Goal: Information Seeking & Learning: Find specific fact

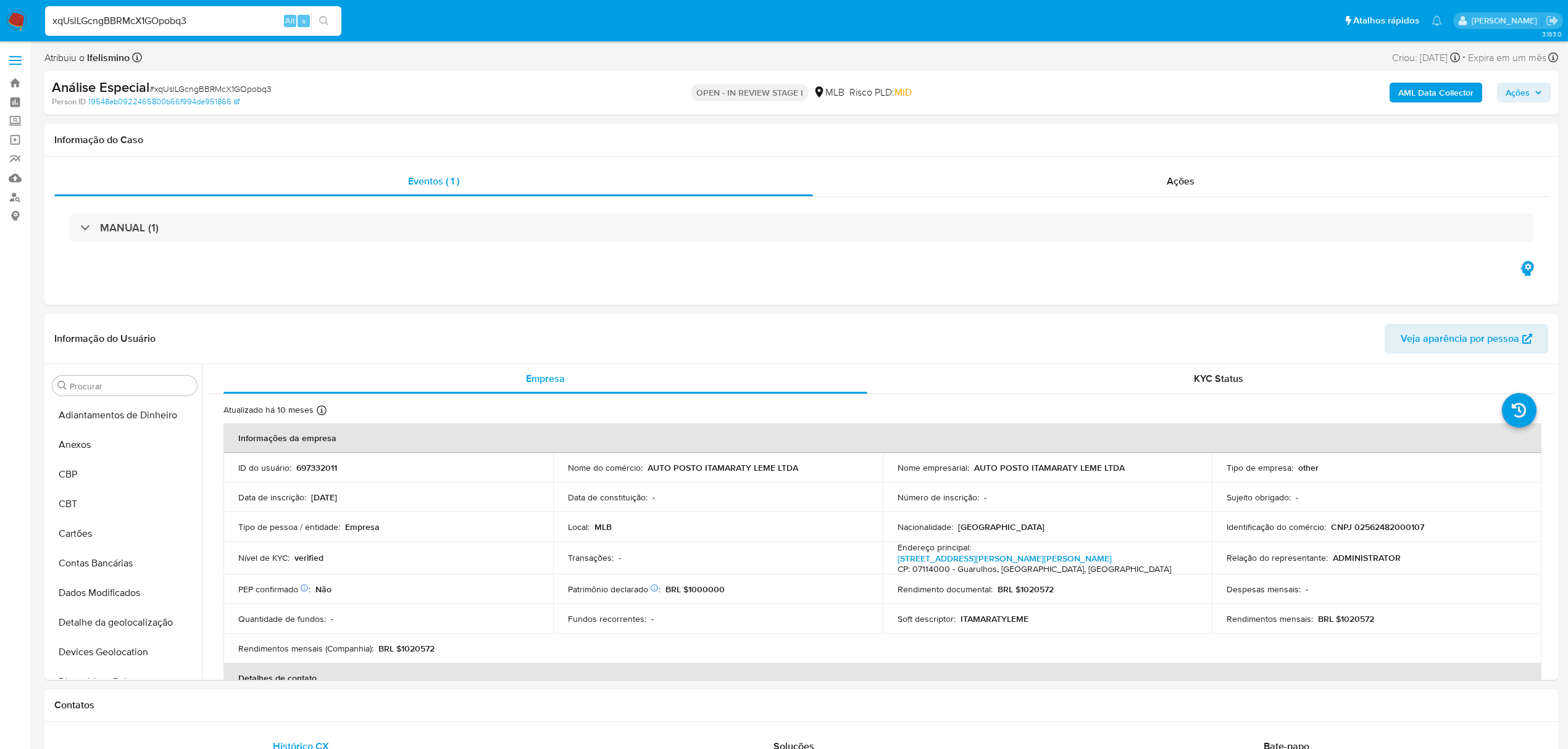
select select "10"
click at [110, 18] on input "xqUslLGcngBBRMcX1GOpobq3" at bounding box center [193, 21] width 297 height 16
paste input "fGSzEVenpf3gx0E7nxuTzydo"
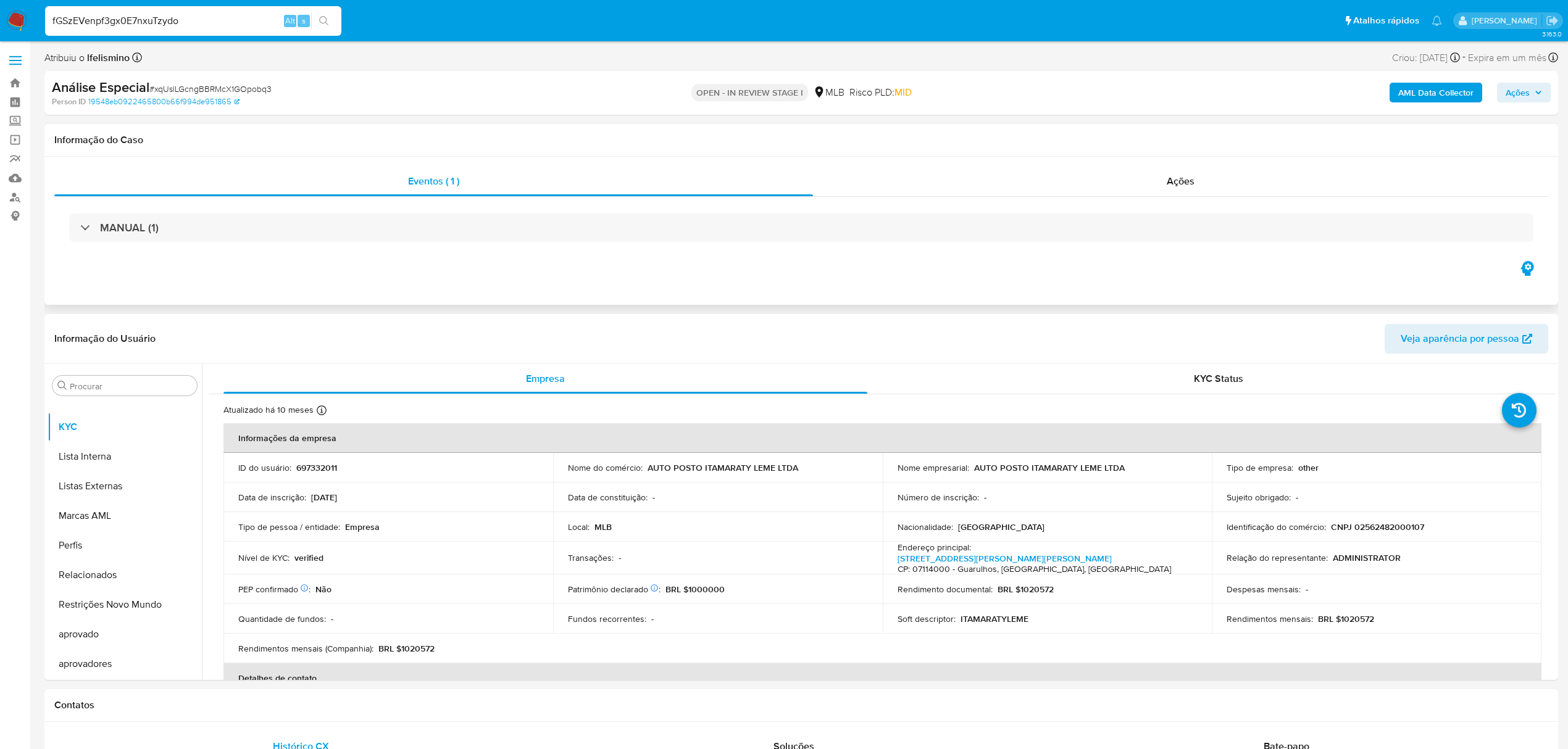
type input "fGSzEVenpf3gx0E7nxuTzydo"
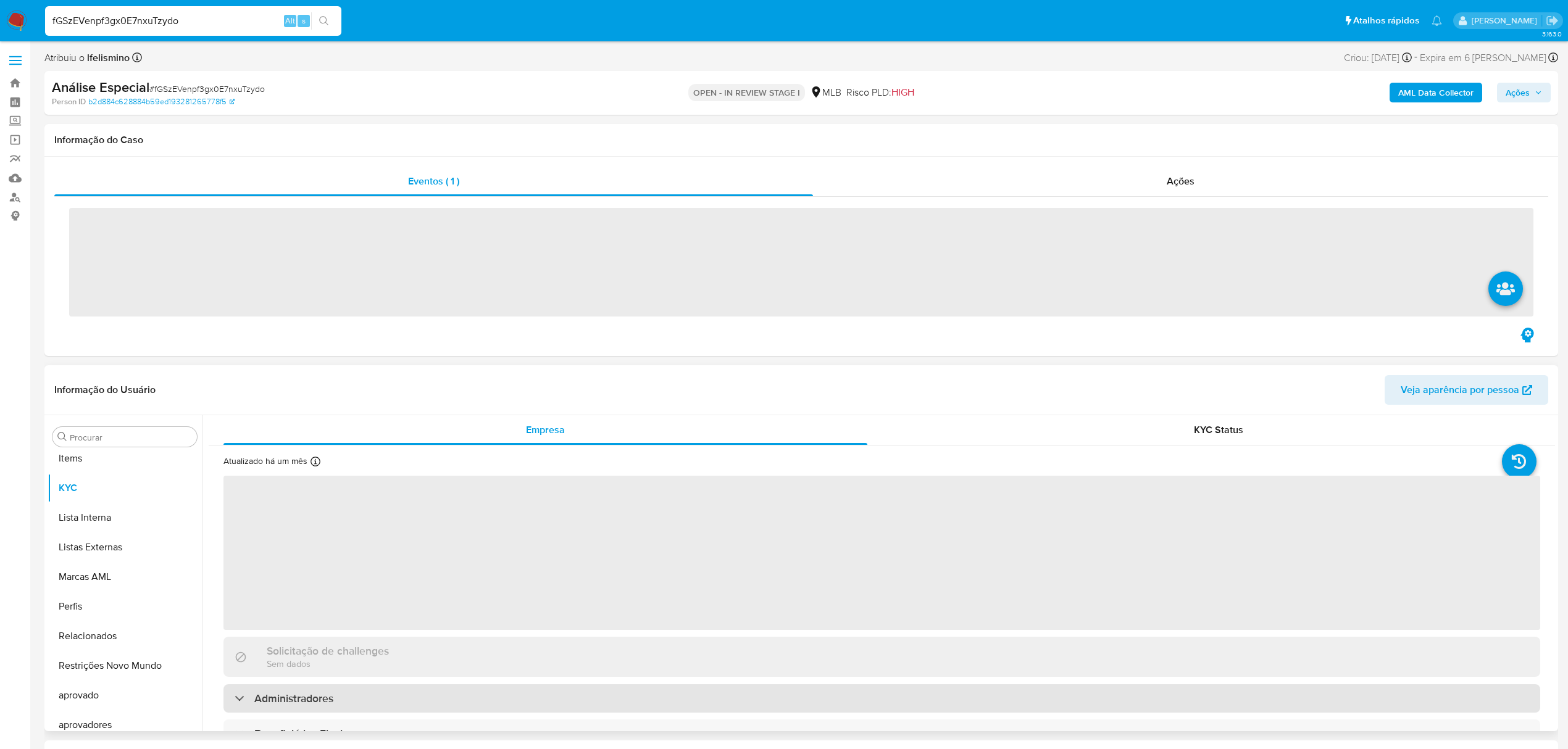
scroll to position [670, 0]
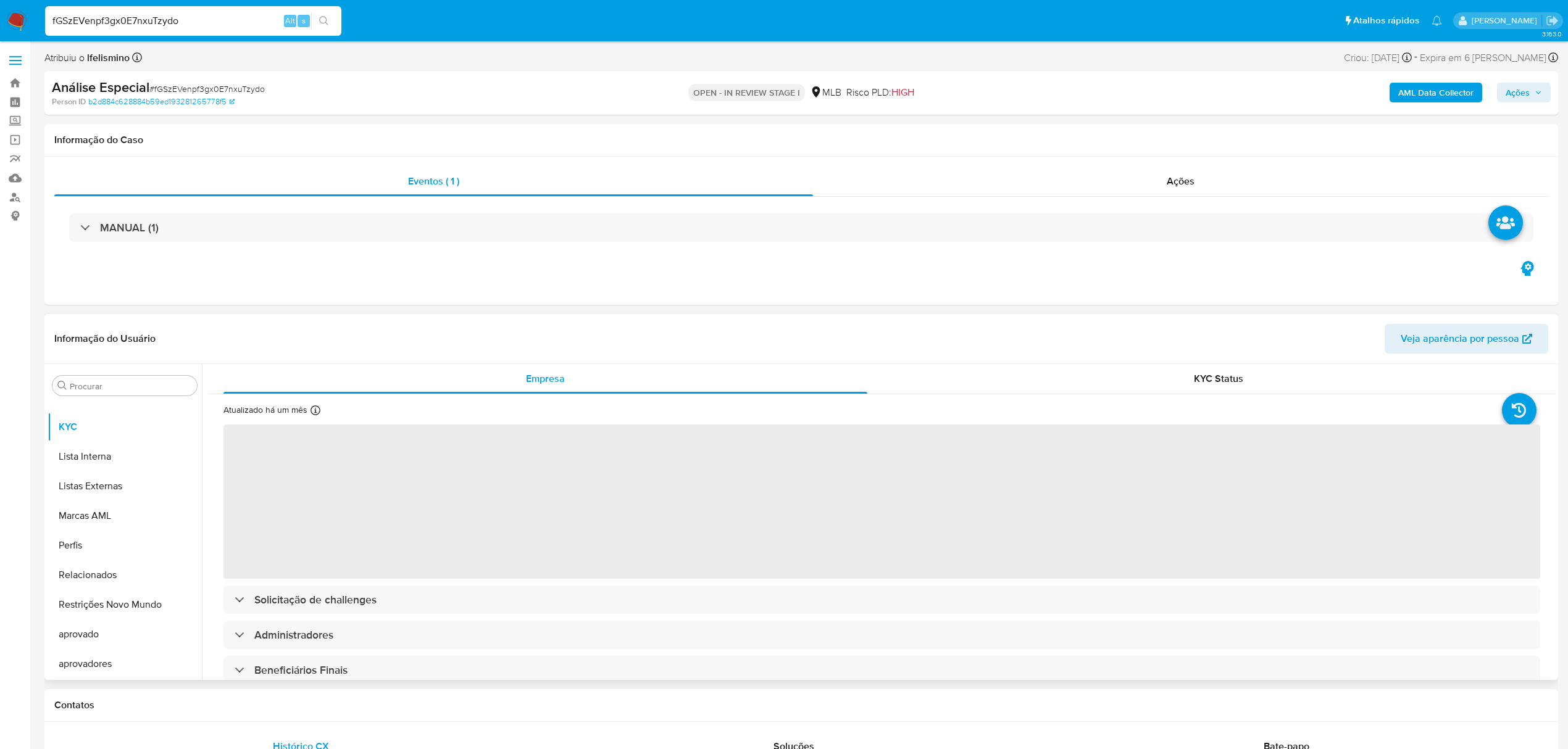
select select "10"
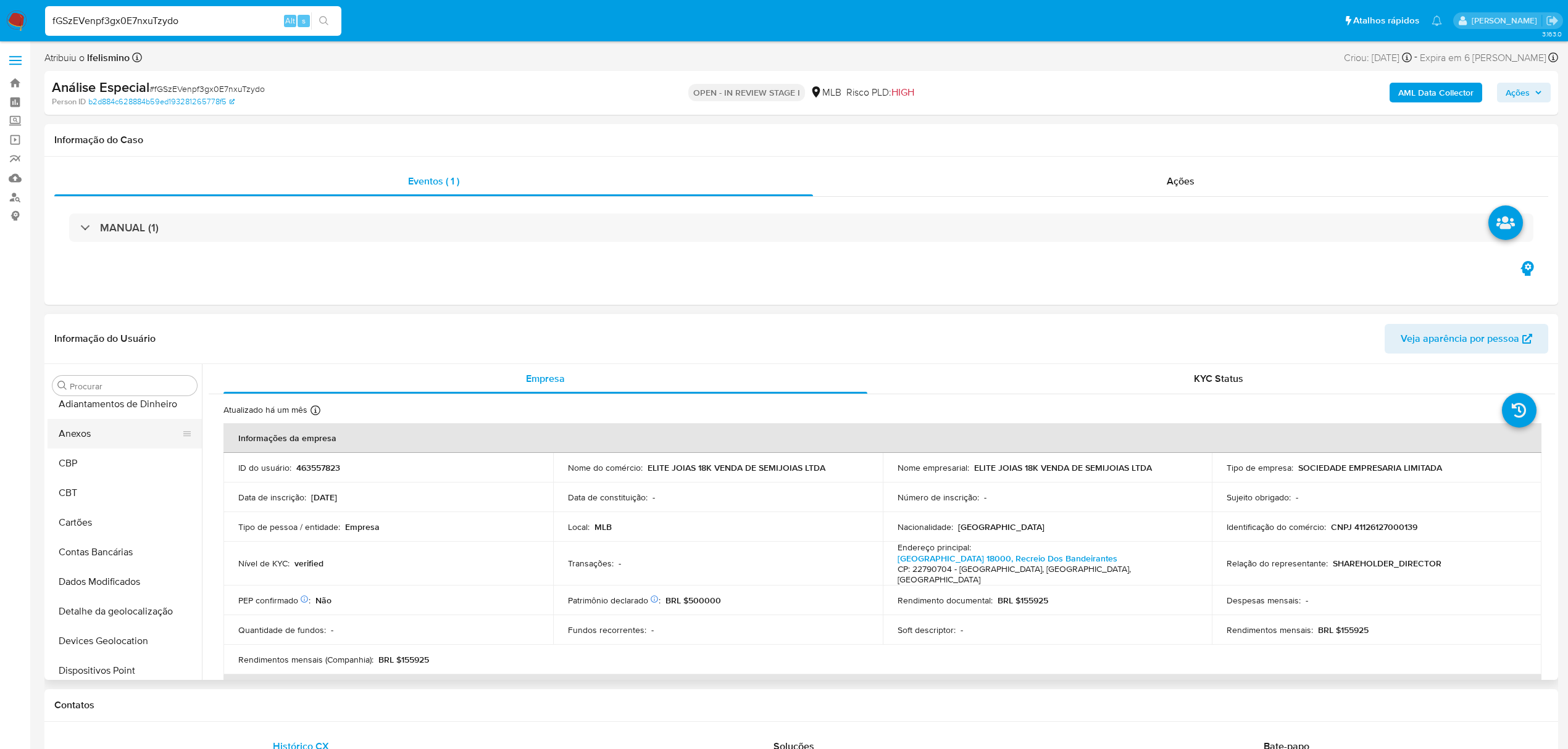
click at [82, 432] on button "Anexos" at bounding box center [119, 433] width 144 height 30
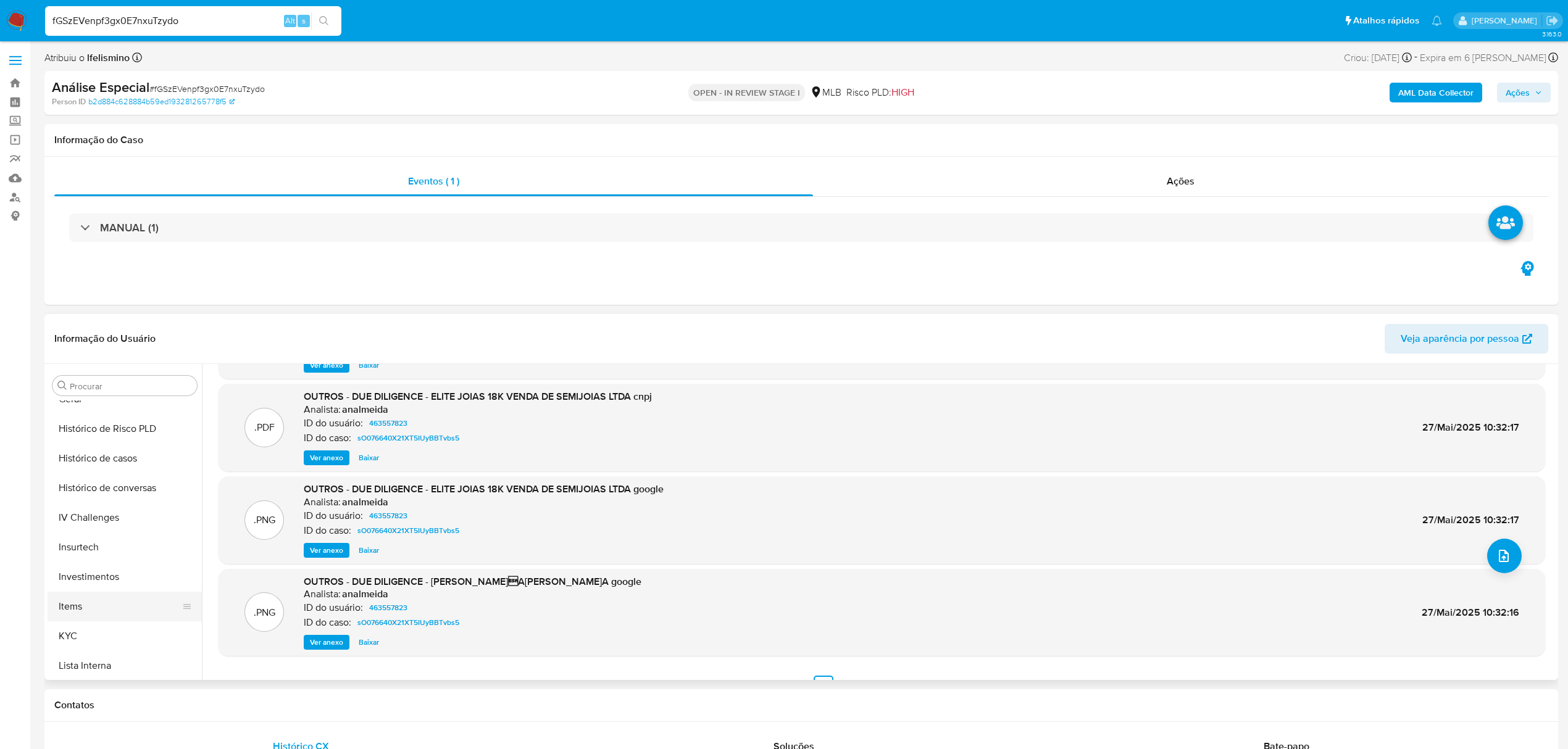
scroll to position [504, 0]
click at [85, 596] on button "KYC" at bounding box center [119, 592] width 144 height 30
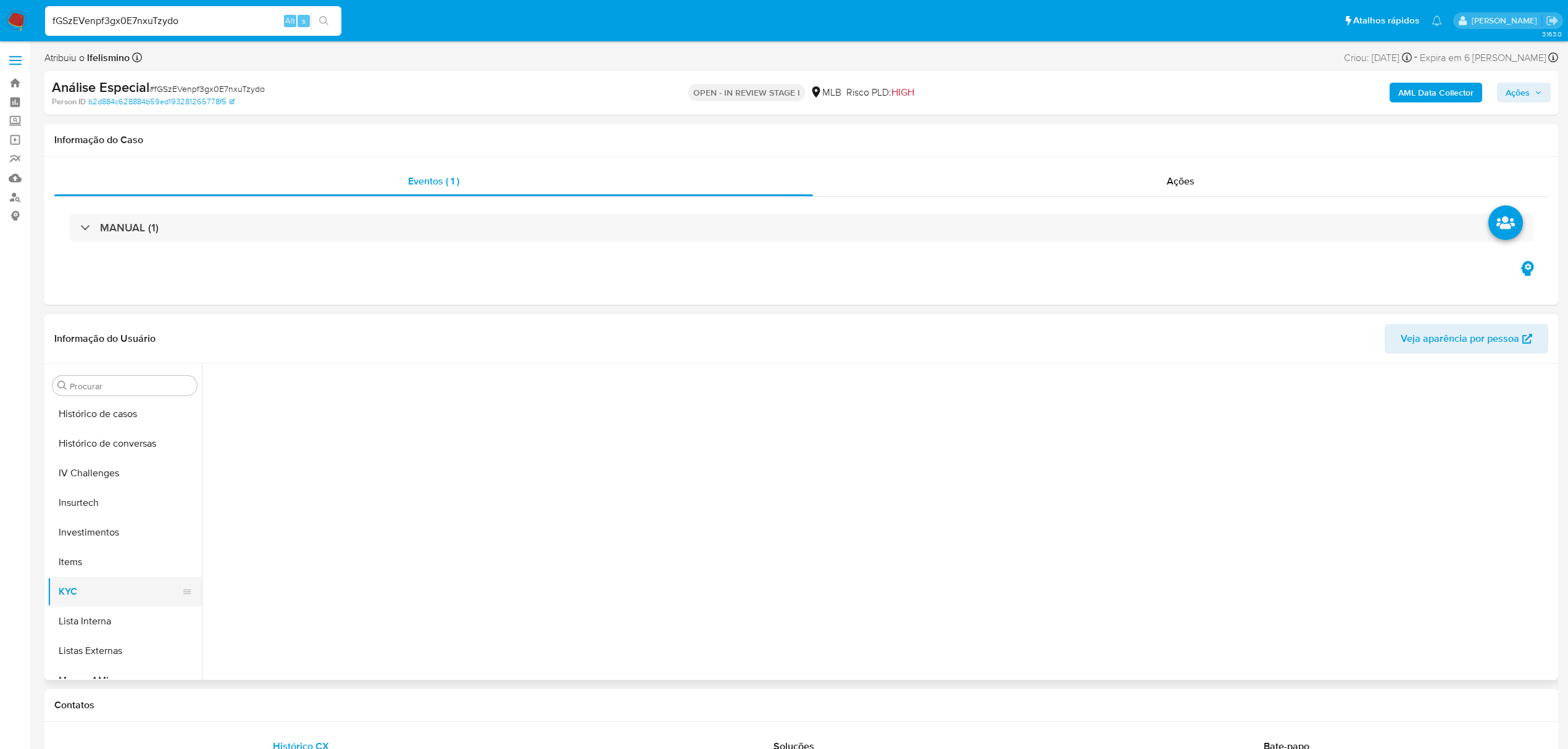
scroll to position [0, 0]
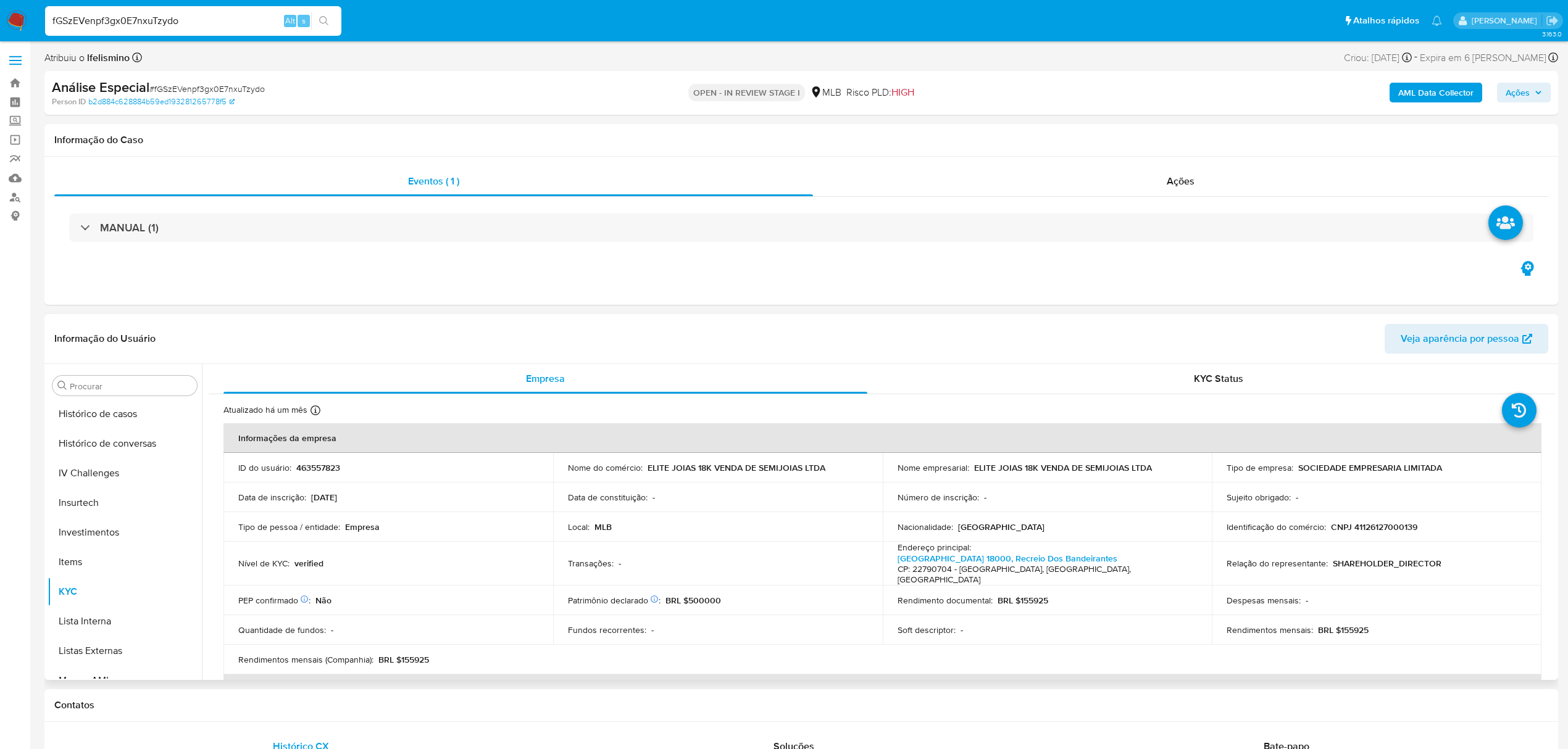
click at [1332, 521] on p "CNPJ 41126127000139" at bounding box center [1374, 527] width 86 height 11
click at [1357, 527] on p "CNPJ 41126127000139" at bounding box center [1374, 527] width 86 height 11
click at [1359, 527] on p "CNPJ 41126127000139" at bounding box center [1374, 527] width 86 height 11
copy p "41126127000139"
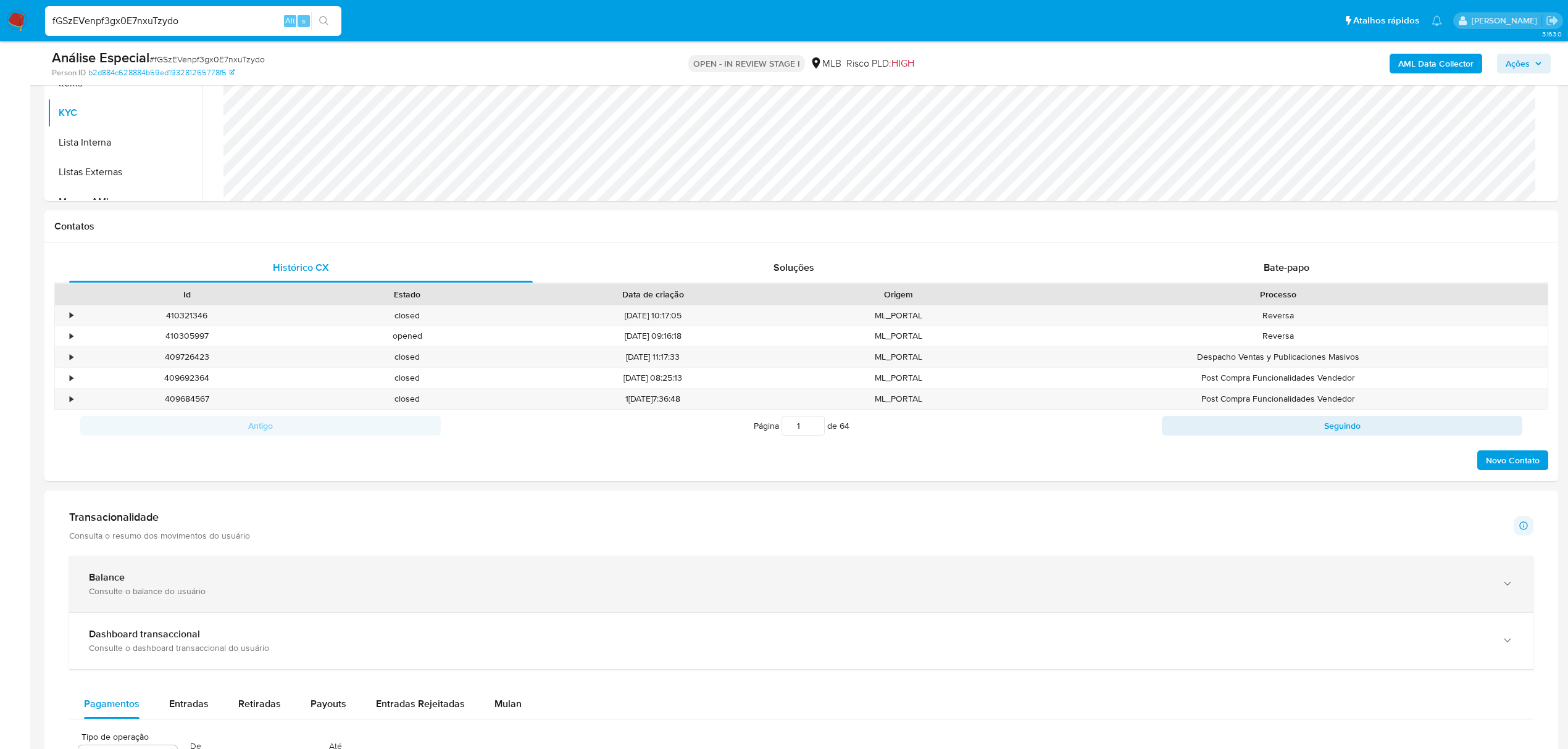
scroll to position [576, 0]
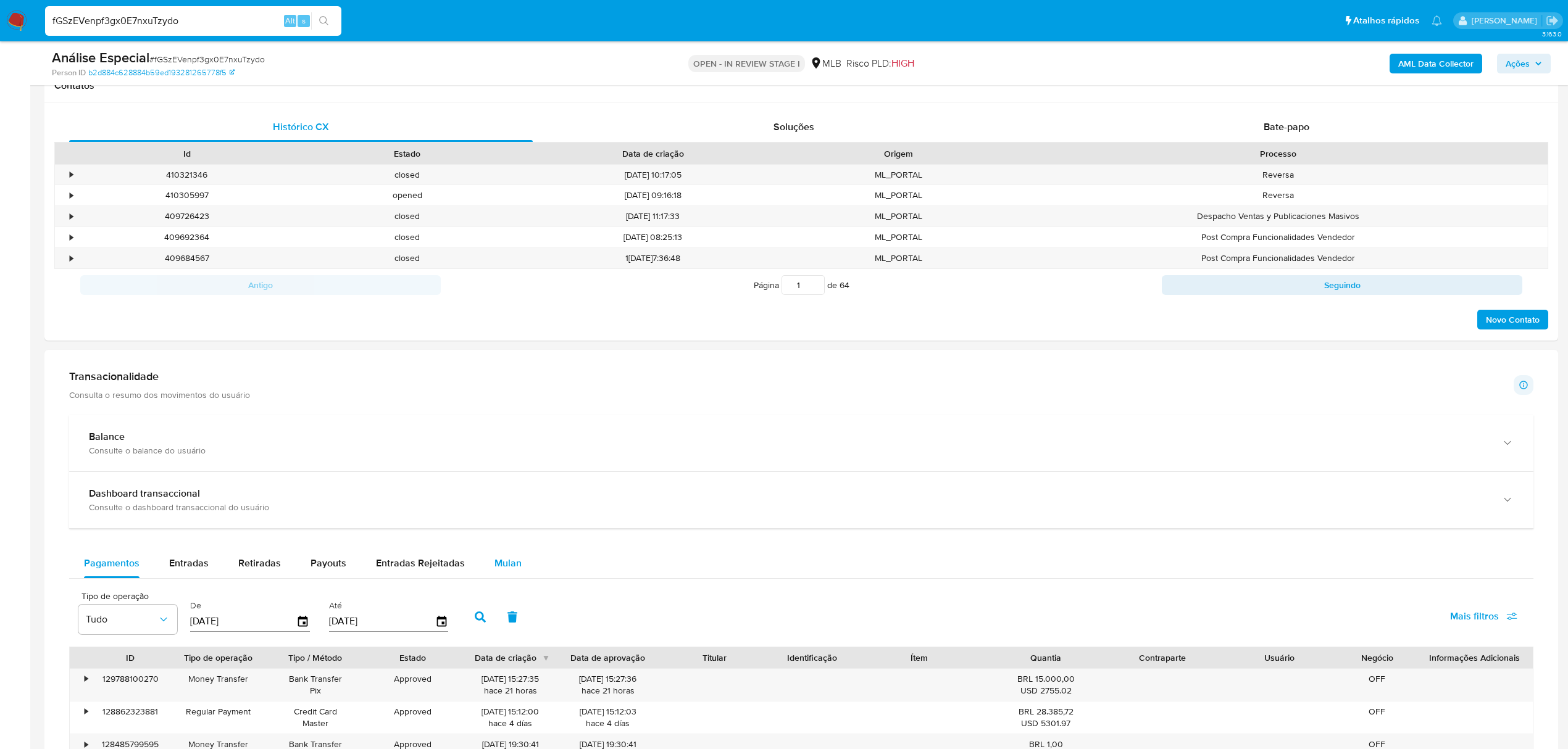
click at [510, 570] on span "Mulan" at bounding box center [508, 563] width 28 height 15
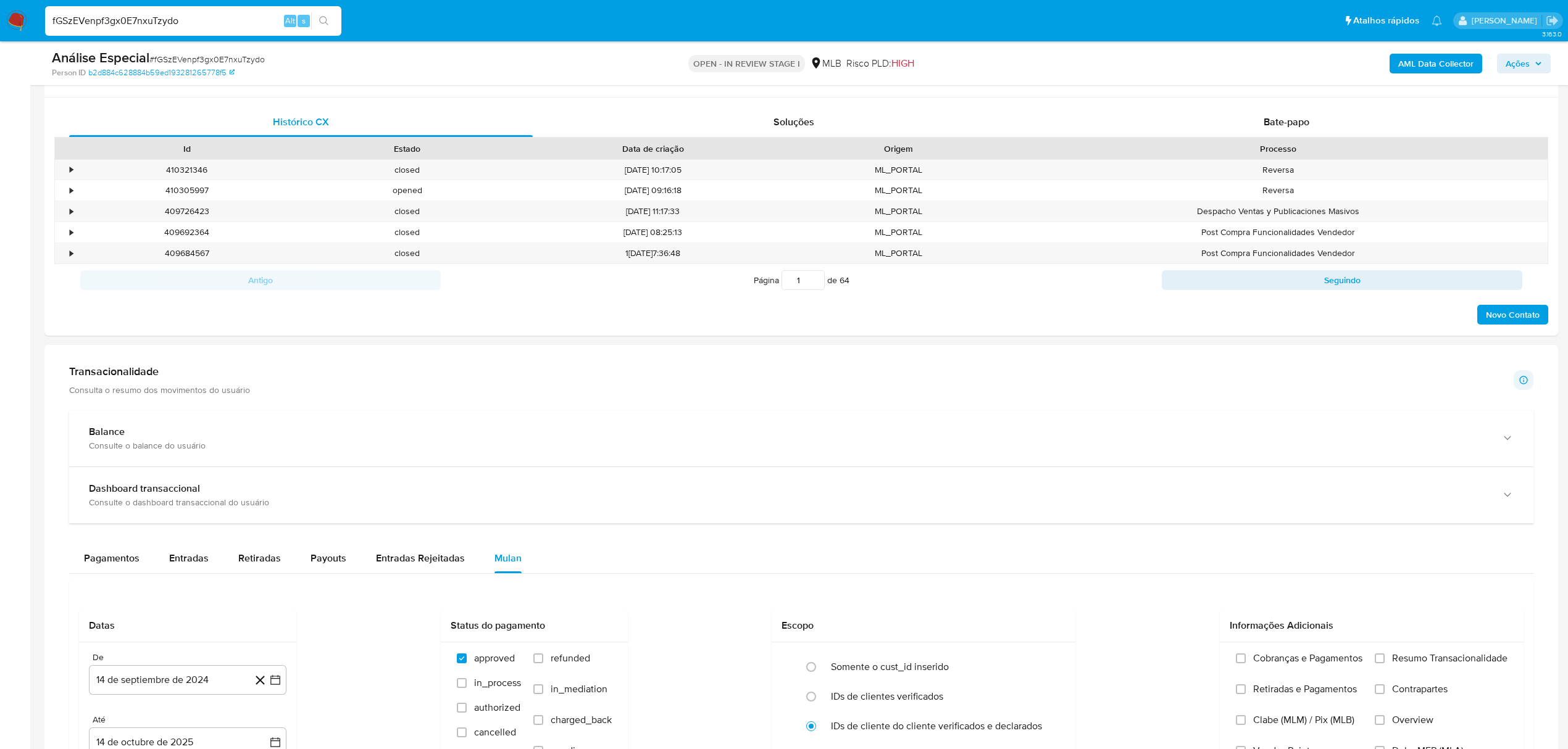
scroll to position [822, 0]
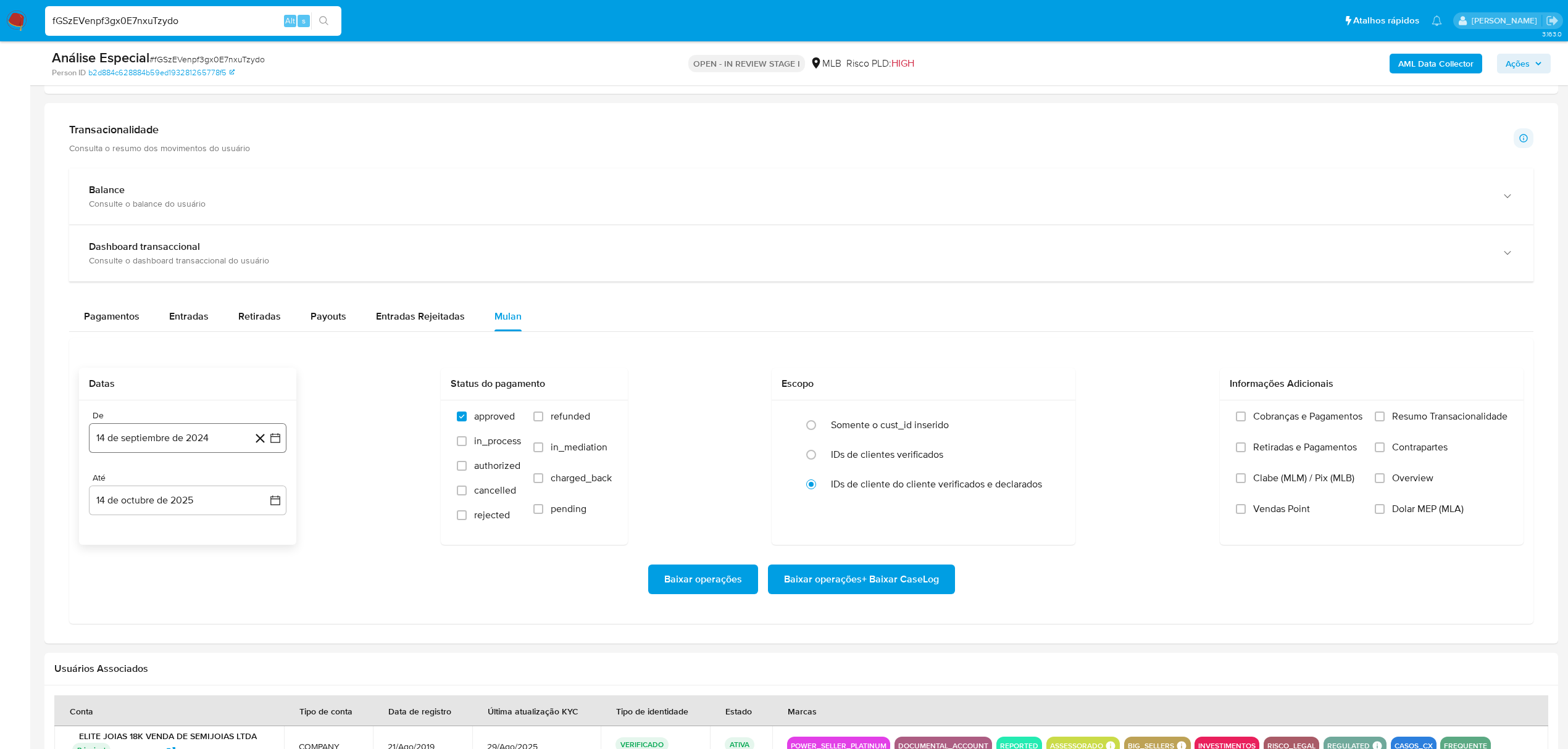
click at [149, 443] on button "14 de septiembre de 2024" at bounding box center [187, 438] width 197 height 30
drag, startPoint x: 203, startPoint y: 486, endPoint x: 70, endPoint y: 488, distance: 133.0
click at [203, 487] on span "septiembre 2024" at bounding box center [181, 483] width 76 height 12
click at [104, 488] on icon "Año anterior" at bounding box center [111, 483] width 15 height 15
